Goal: Share content: Share content

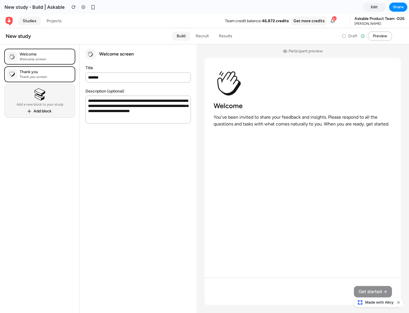
click at [399, 7] on span "Share" at bounding box center [398, 7] width 11 height 6
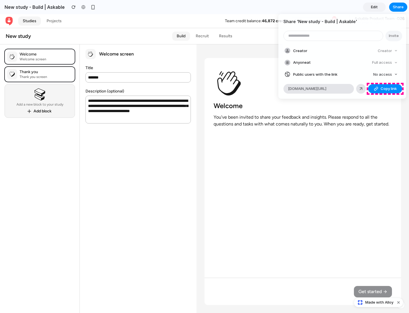
click at [386, 89] on span "Copy link" at bounding box center [389, 89] width 16 height 6
click at [380, 302] on div "Share ' New study - Build | Askable ' Invite Creator Creator Anyone at Full acc…" at bounding box center [204, 156] width 409 height 313
